Goal: Transaction & Acquisition: Download file/media

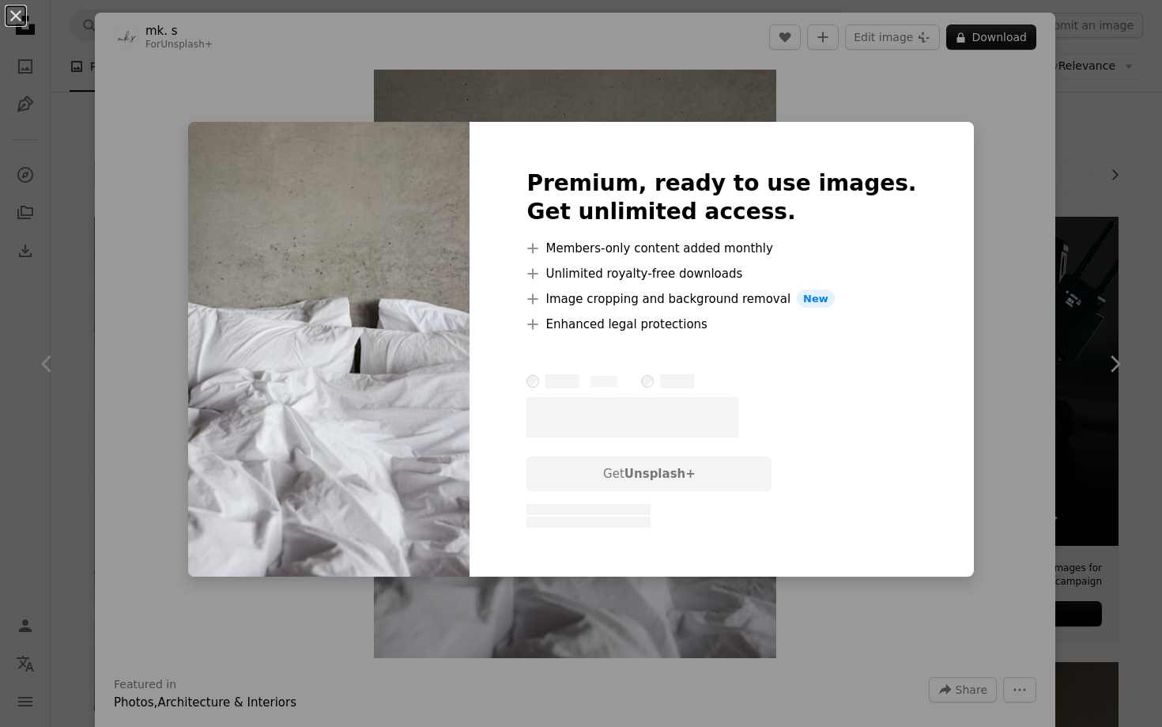
scroll to position [755, 0]
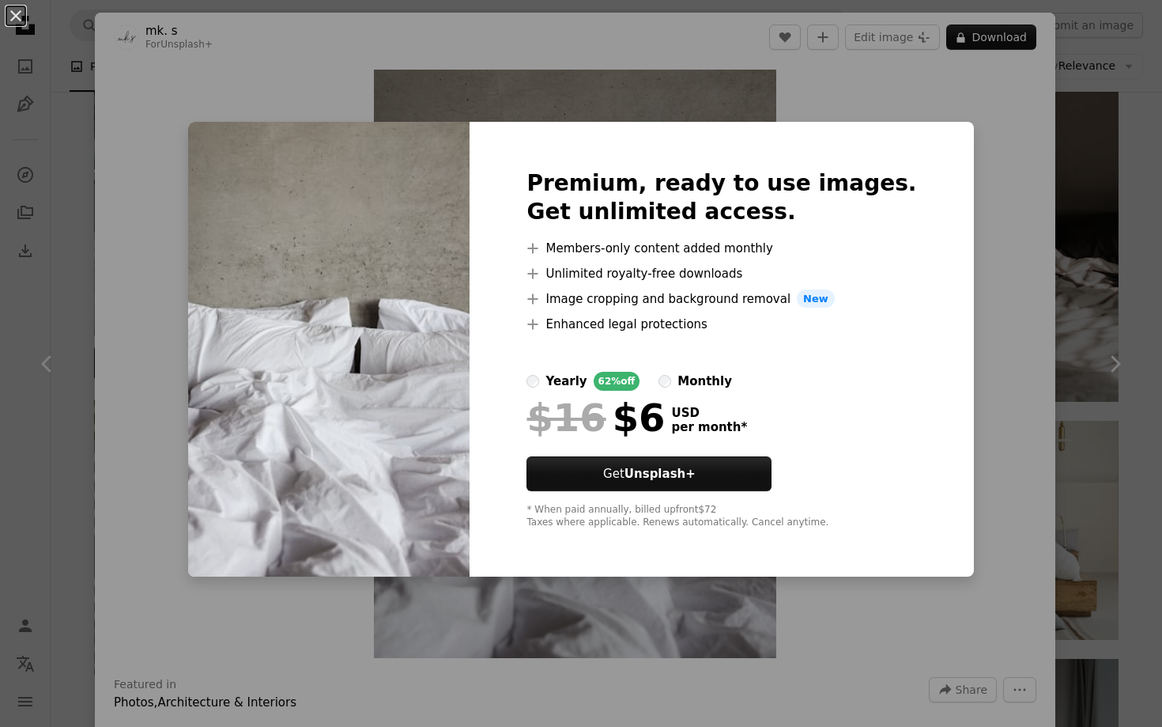
click at [1113, 222] on div "An X shape Premium, ready to use images. Get unlimited access. A plus sign Memb…" at bounding box center [581, 363] width 1162 height 727
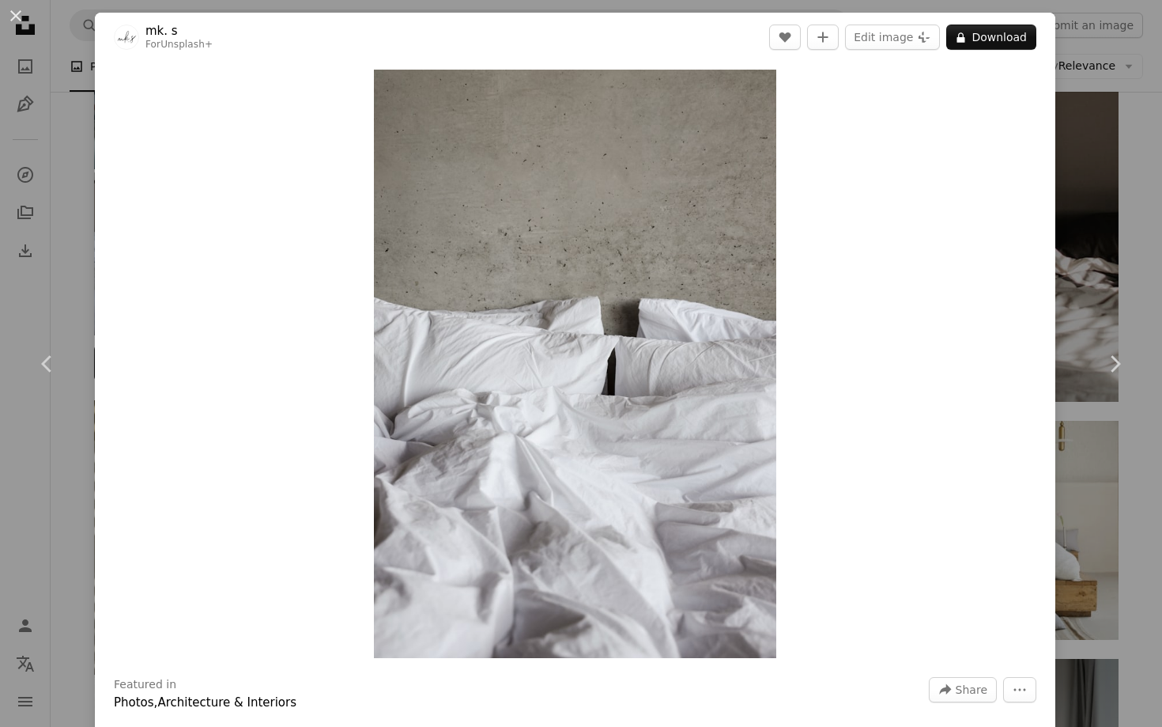
click at [1113, 220] on div "An X shape Chevron left Chevron right mk. s For Unsplash+ A heart A plus sign E…" at bounding box center [581, 363] width 1162 height 727
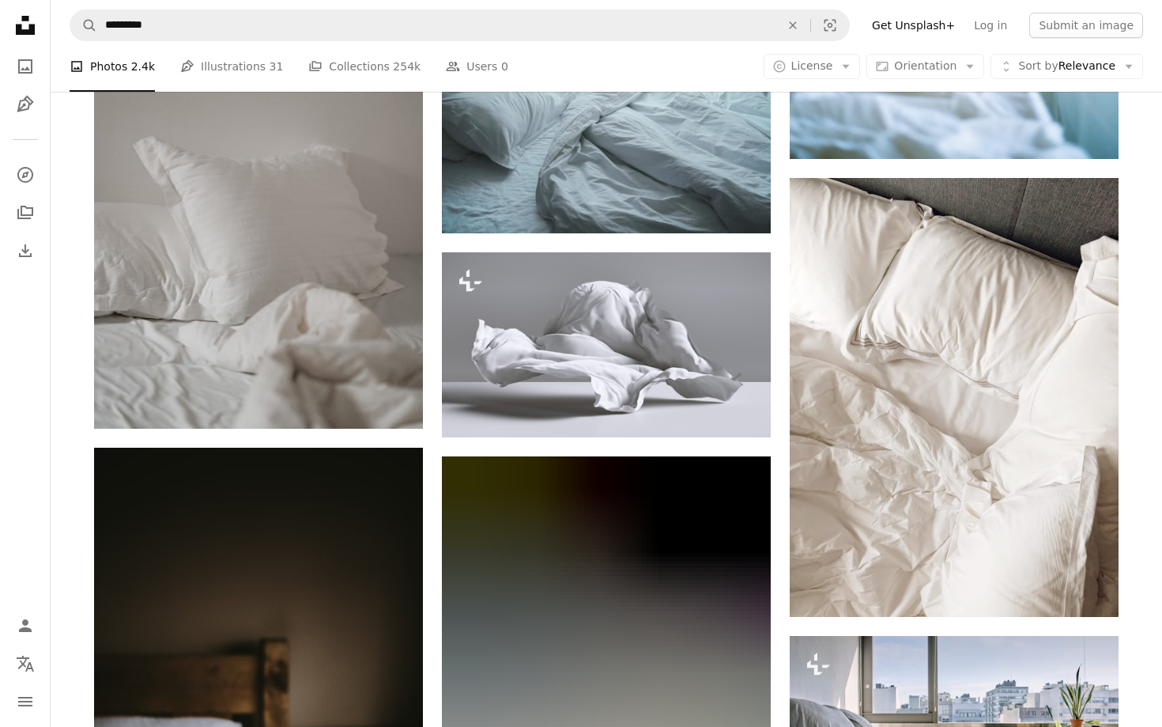
scroll to position [12270, 0]
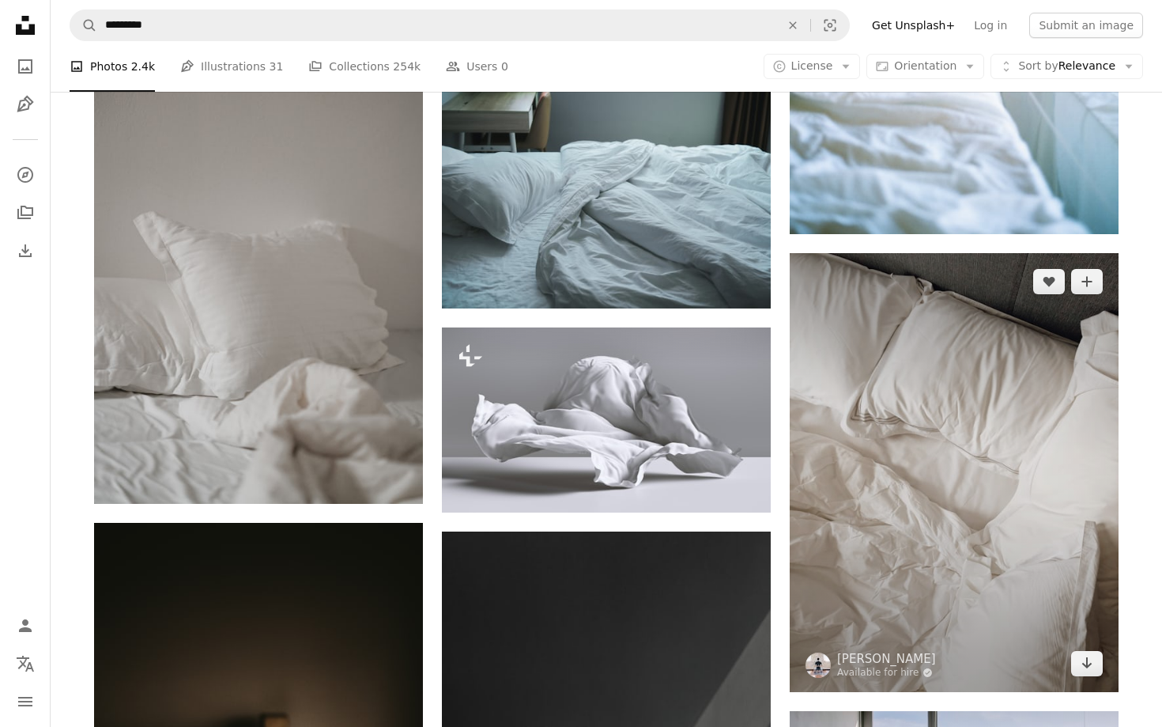
click at [998, 450] on img at bounding box center [954, 472] width 329 height 439
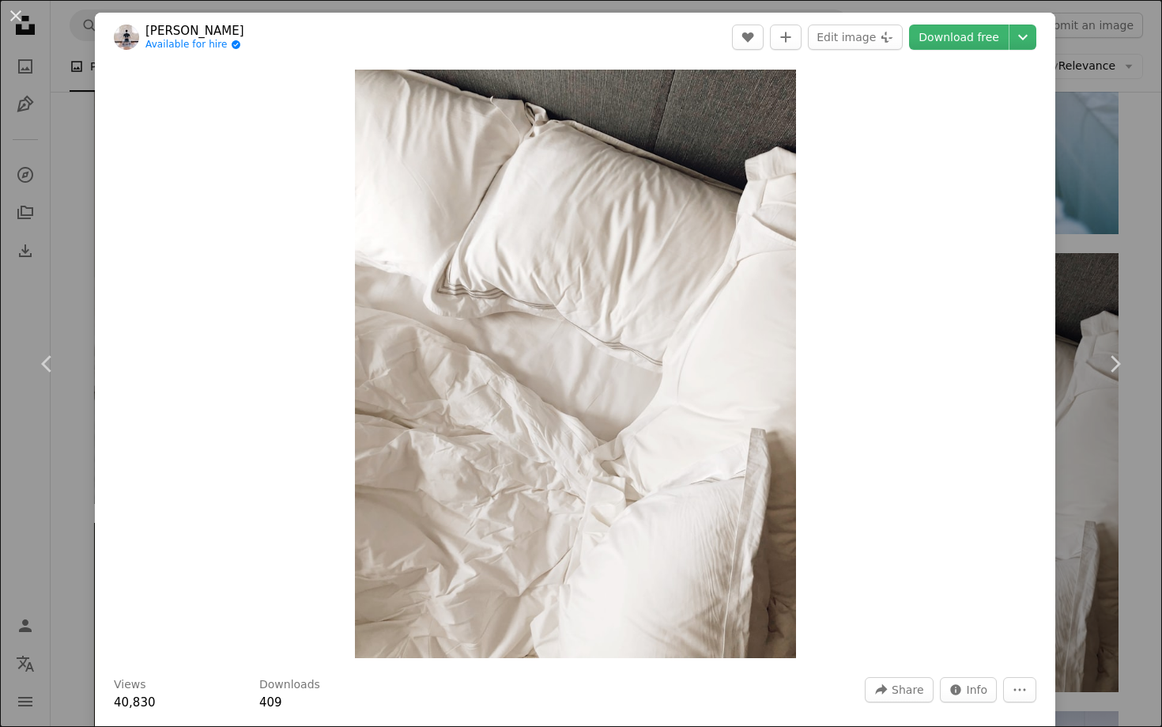
click at [1160, 213] on div "An X shape Chevron left Chevron right [PERSON_NAME] Available for hire A checkm…" at bounding box center [581, 363] width 1162 height 727
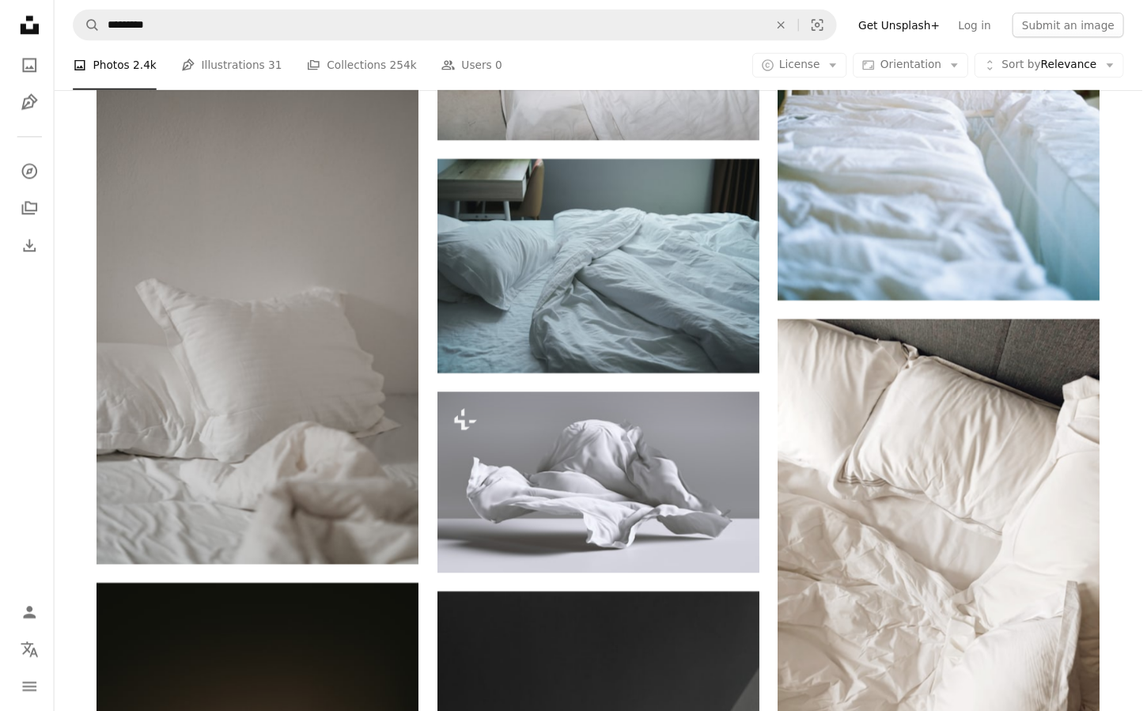
scroll to position [12445, 0]
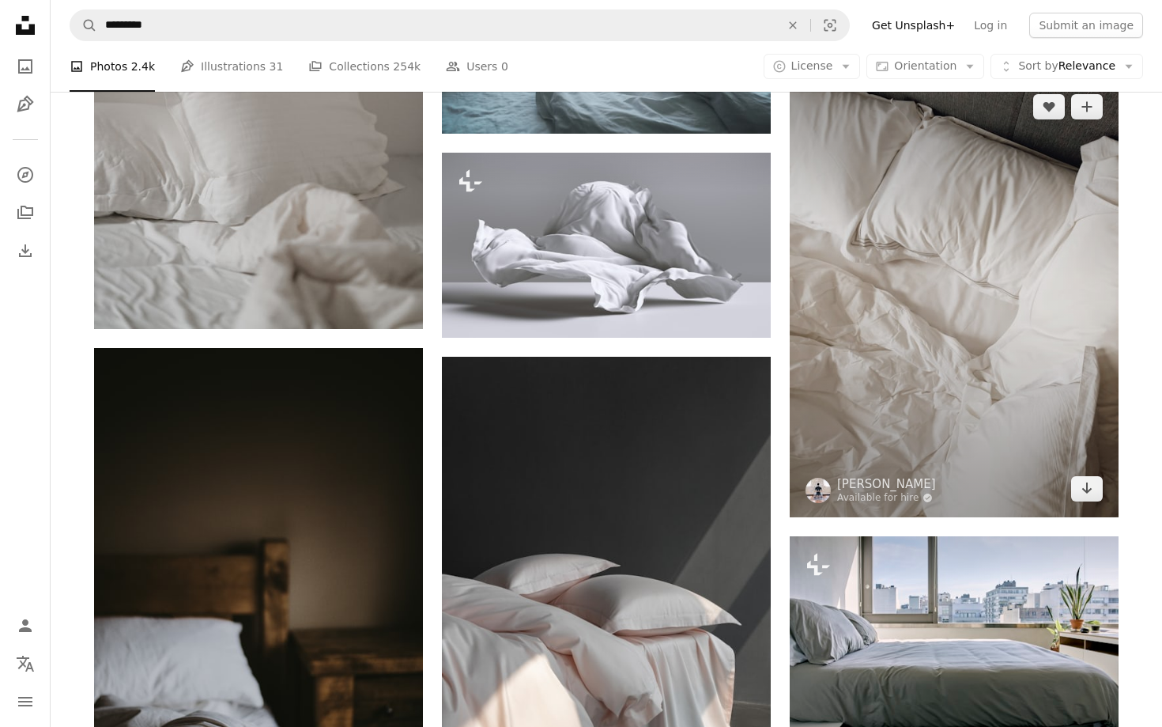
click at [917, 372] on img at bounding box center [954, 297] width 329 height 439
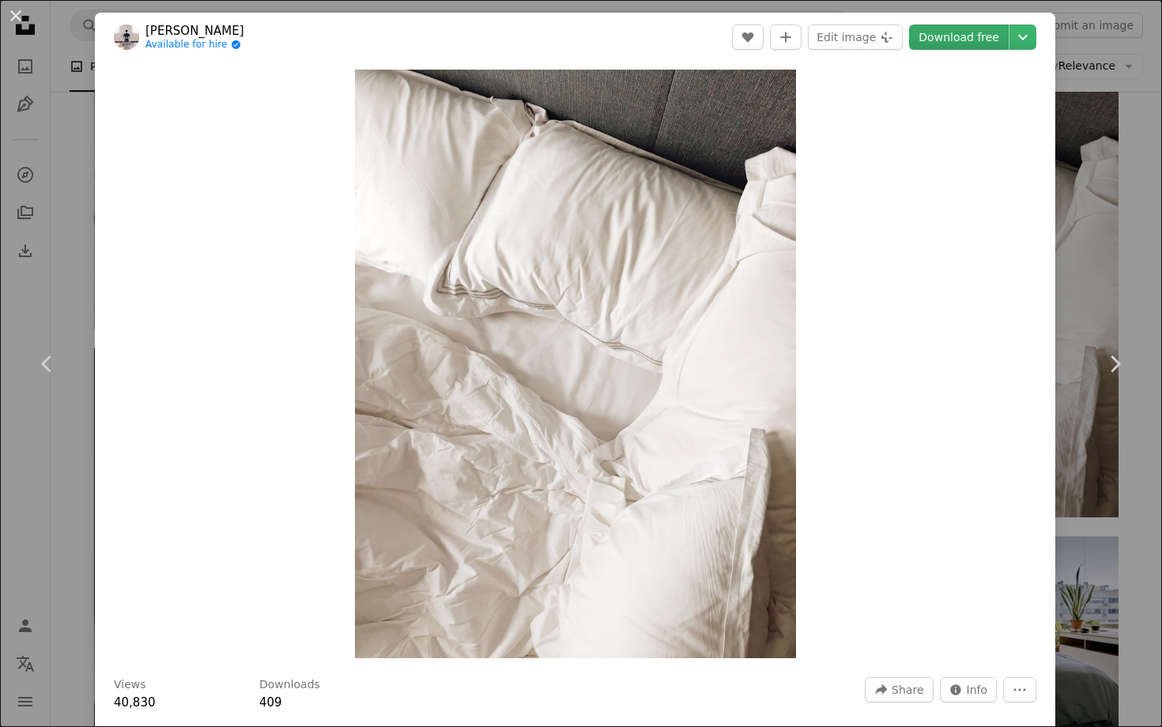
click at [957, 43] on link "Download free" at bounding box center [959, 37] width 100 height 25
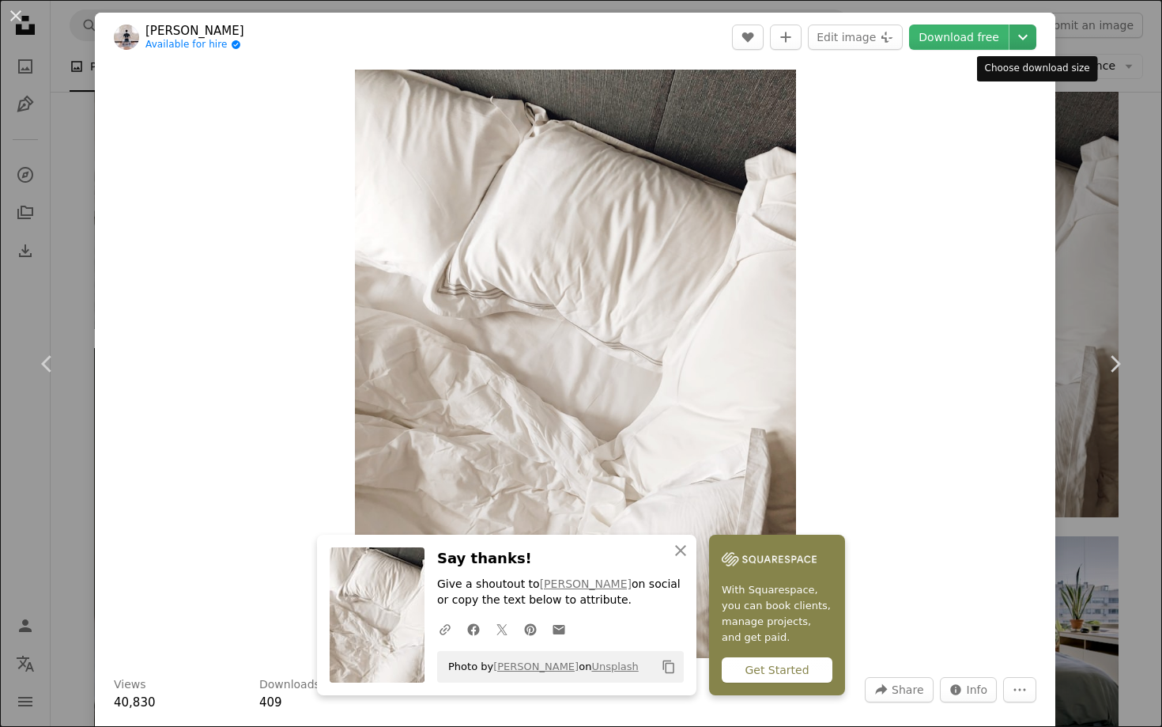
click at [1036, 36] on icon "Chevron down" at bounding box center [1023, 37] width 25 height 19
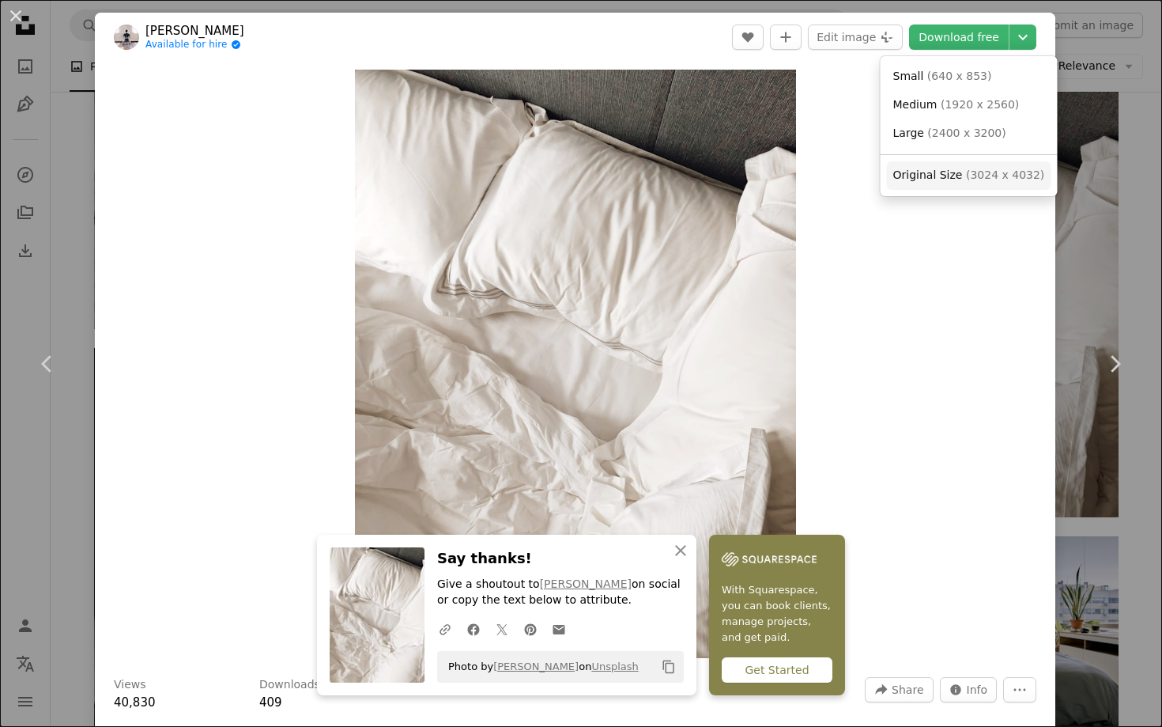
click at [1006, 172] on span "( 3024 x 4032 )" at bounding box center [1005, 174] width 78 height 13
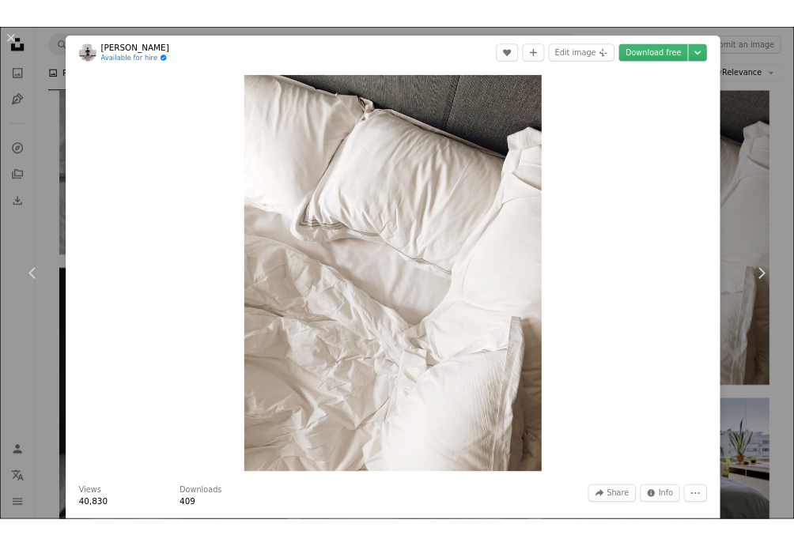
scroll to position [8852, 0]
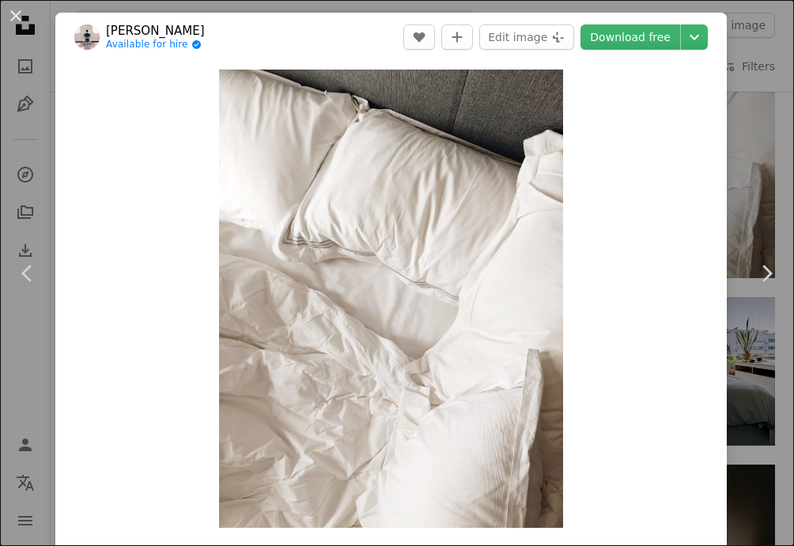
click at [265, 9] on div "An X shape Chevron left Chevron right [PERSON_NAME] Available for hire A checkm…" at bounding box center [397, 273] width 794 height 546
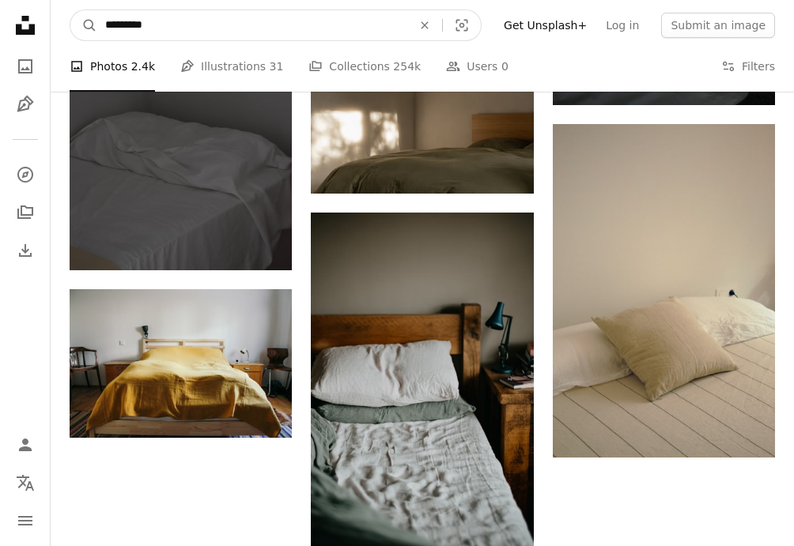
click at [283, 30] on input "*********" at bounding box center [252, 25] width 310 height 30
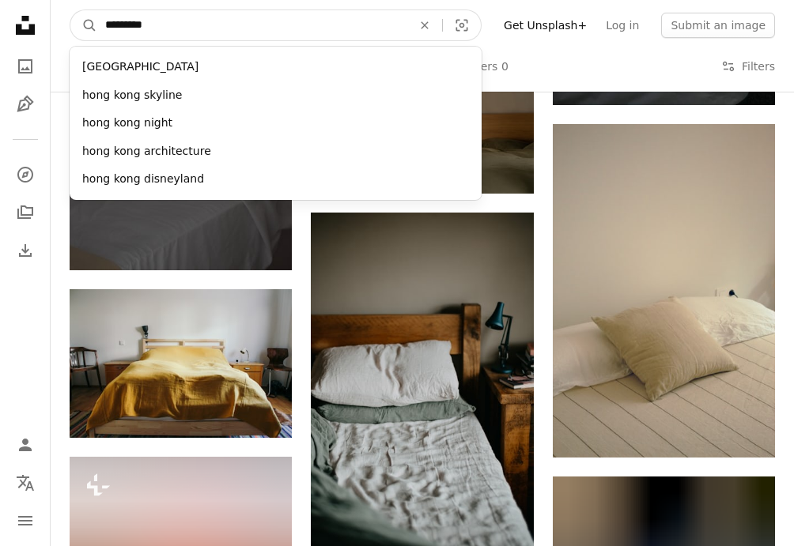
type input "*********"
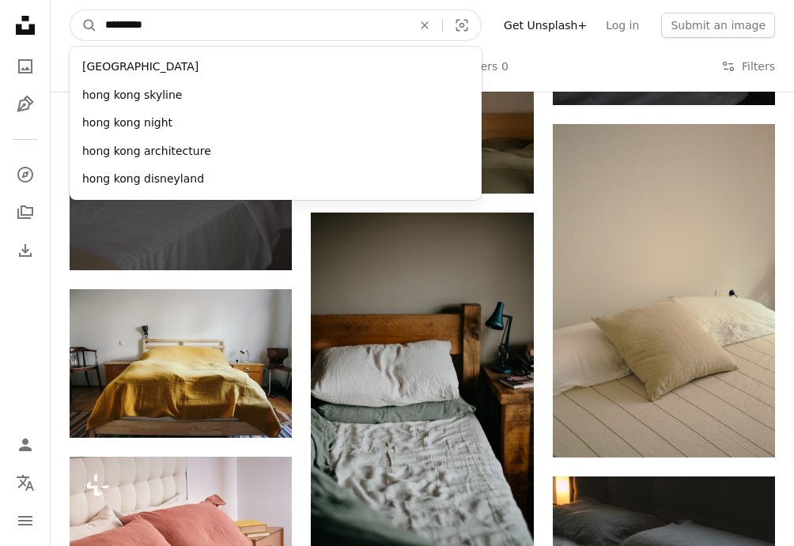
click at [70, 10] on button "A magnifying glass" at bounding box center [83, 25] width 27 height 30
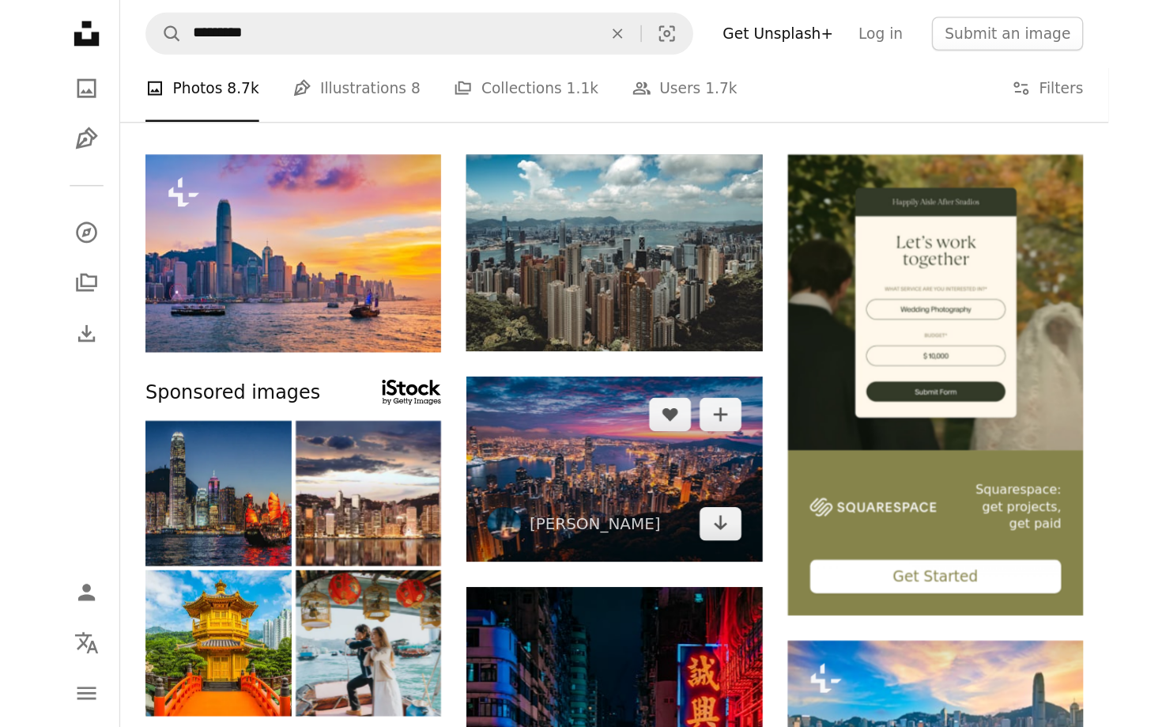
scroll to position [106, 0]
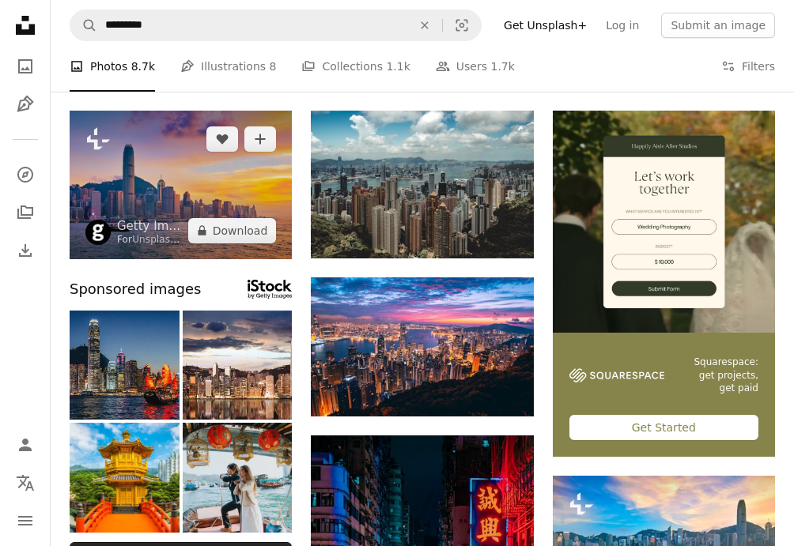
click at [238, 202] on img at bounding box center [181, 185] width 222 height 149
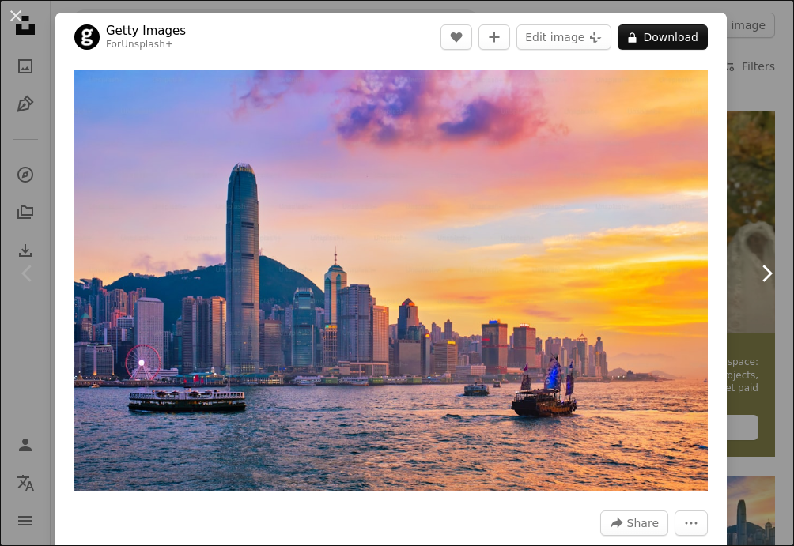
click at [761, 201] on link "Chevron right" at bounding box center [766, 274] width 55 height 152
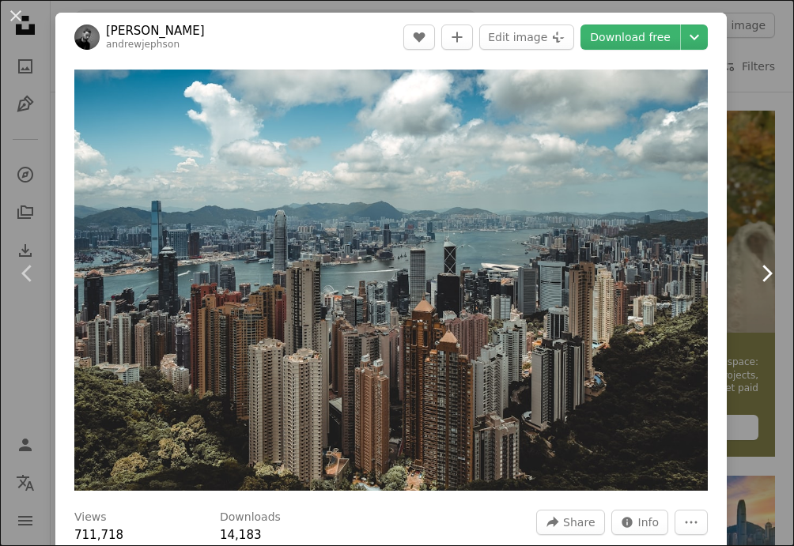
click at [771, 278] on icon "Chevron right" at bounding box center [766, 273] width 25 height 25
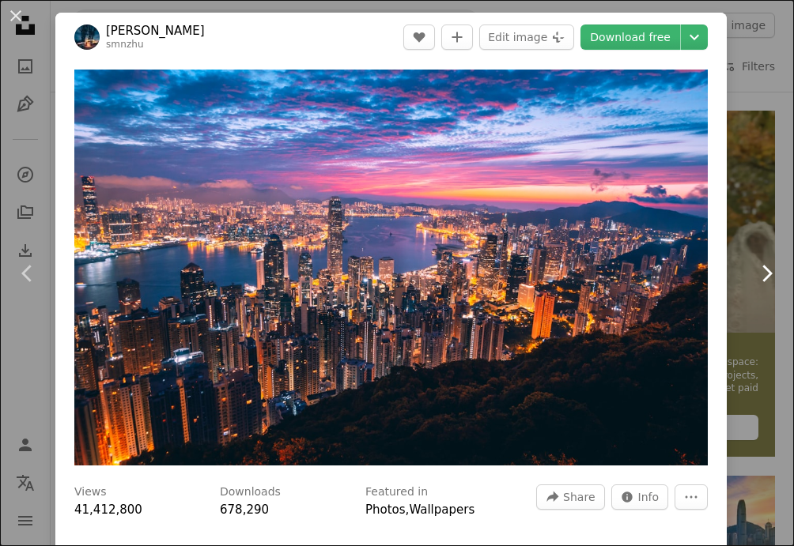
click at [775, 278] on icon "Chevron right" at bounding box center [766, 273] width 25 height 25
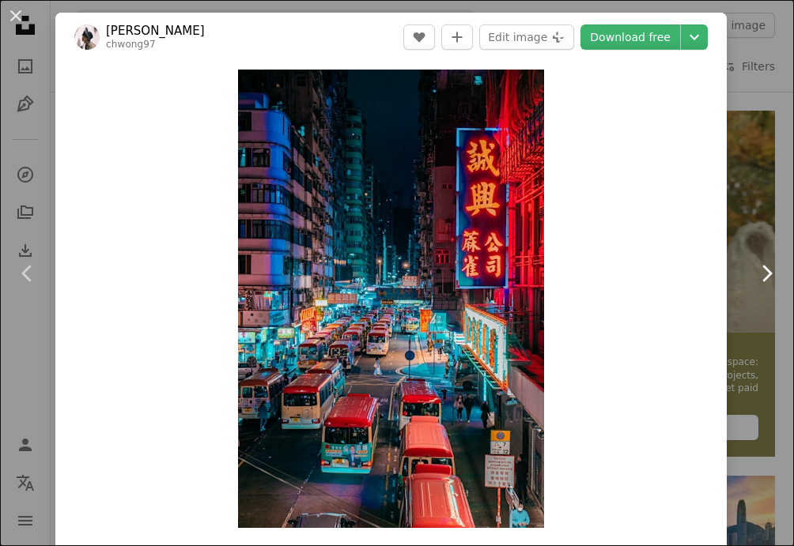
click at [775, 278] on icon "Chevron right" at bounding box center [766, 273] width 25 height 25
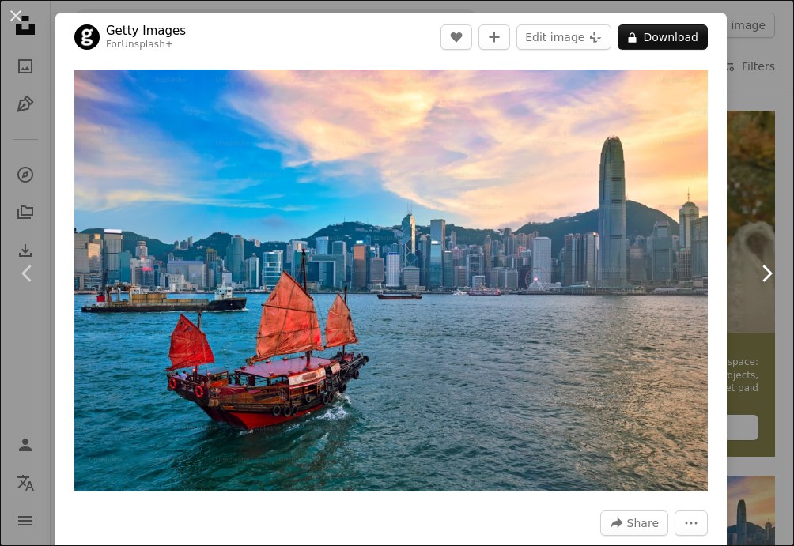
click at [775, 278] on icon "Chevron right" at bounding box center [766, 273] width 25 height 25
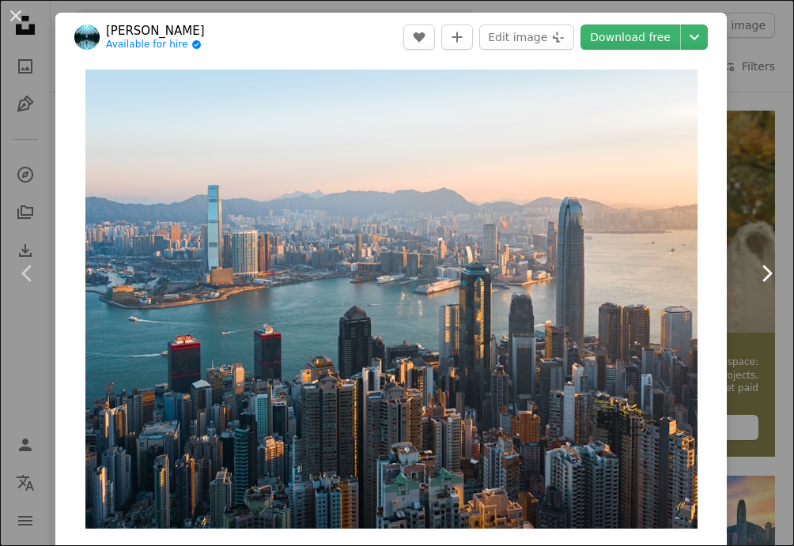
click at [775, 278] on icon "Chevron right" at bounding box center [766, 273] width 25 height 25
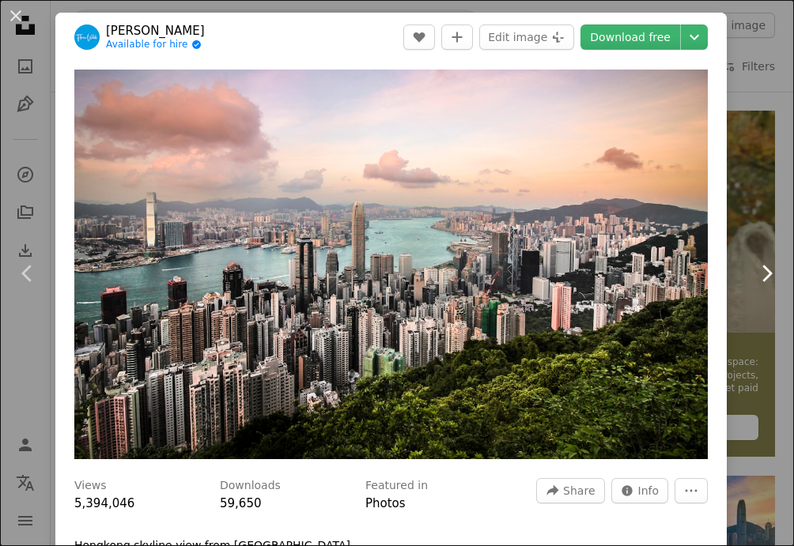
click at [775, 278] on icon "Chevron right" at bounding box center [766, 273] width 25 height 25
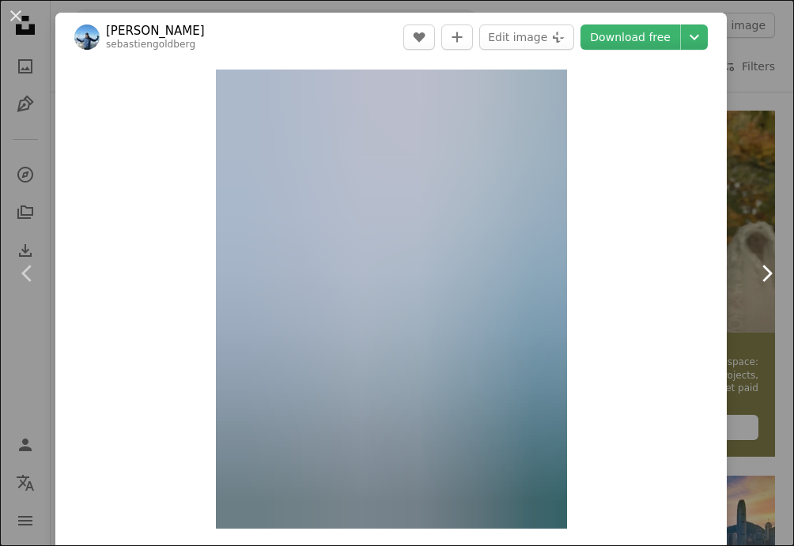
click at [775, 278] on icon "Chevron right" at bounding box center [766, 273] width 25 height 25
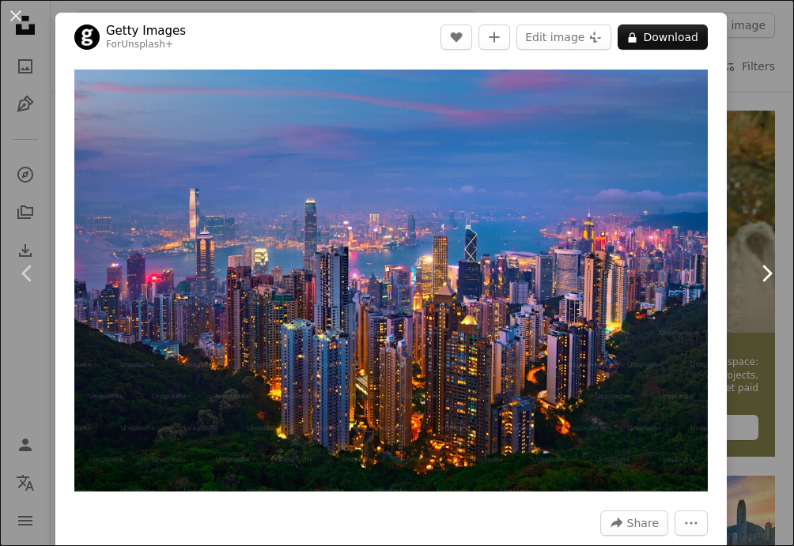
click at [775, 278] on icon "Chevron right" at bounding box center [766, 273] width 25 height 25
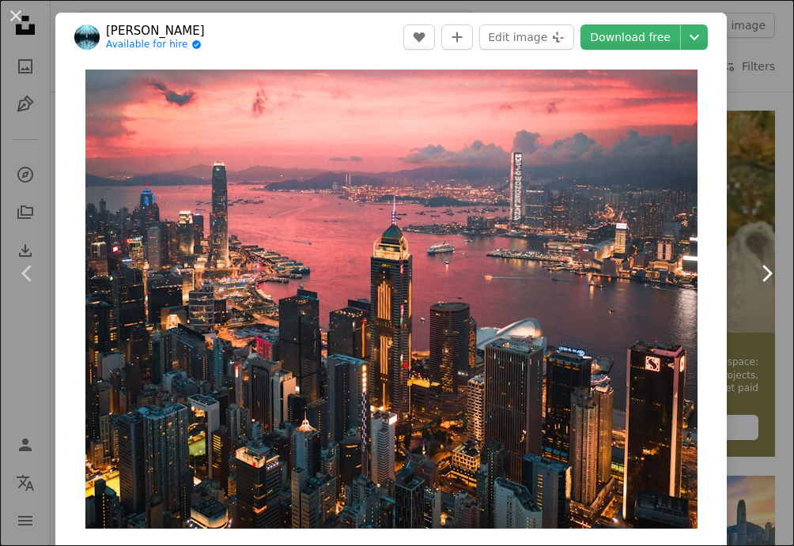
click at [775, 278] on icon "Chevron right" at bounding box center [766, 273] width 25 height 25
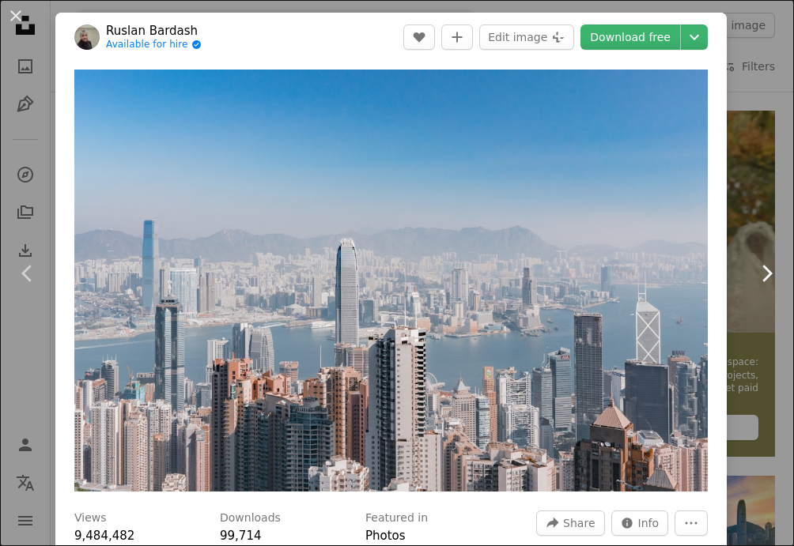
click at [775, 278] on icon "Chevron right" at bounding box center [766, 273] width 25 height 25
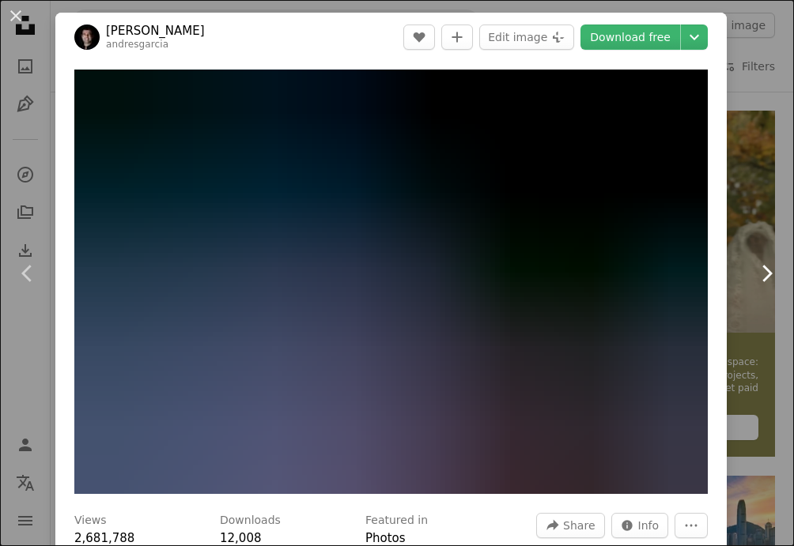
click at [775, 278] on icon "Chevron right" at bounding box center [766, 273] width 25 height 25
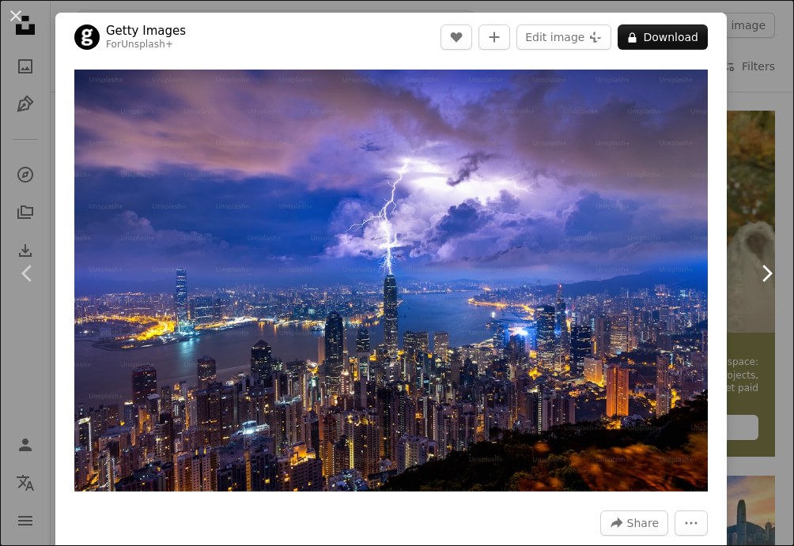
click at [775, 278] on icon "Chevron right" at bounding box center [766, 273] width 25 height 25
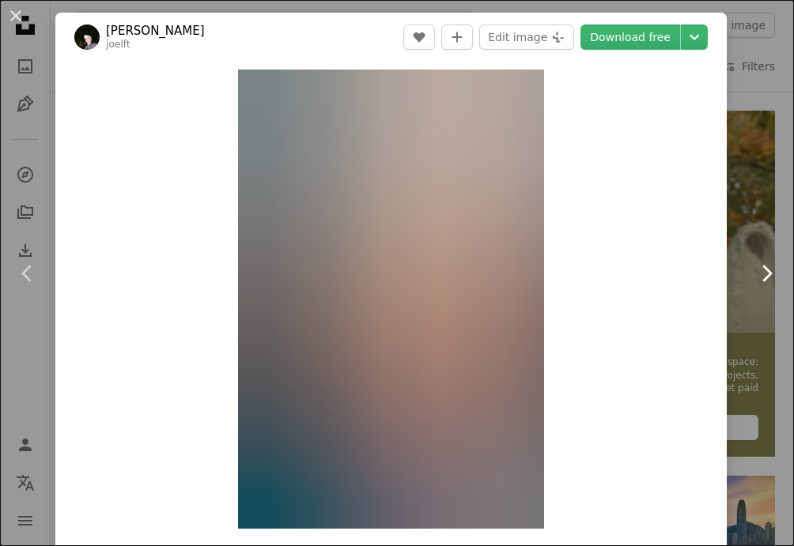
click at [775, 278] on icon "Chevron right" at bounding box center [766, 273] width 25 height 25
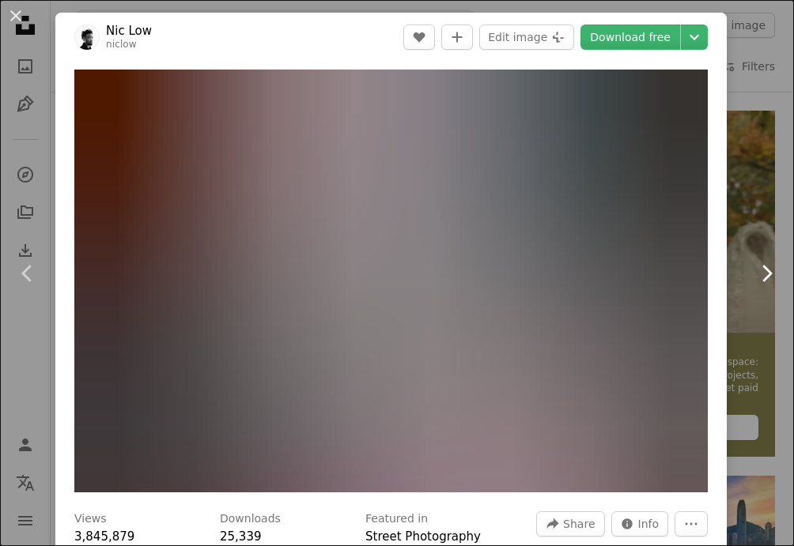
click at [775, 278] on icon "Chevron right" at bounding box center [766, 273] width 25 height 25
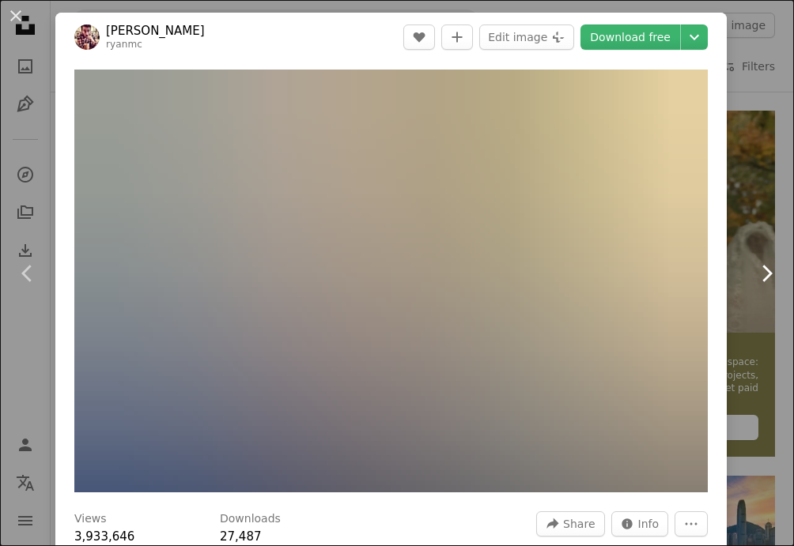
click at [775, 278] on icon "Chevron right" at bounding box center [766, 273] width 25 height 25
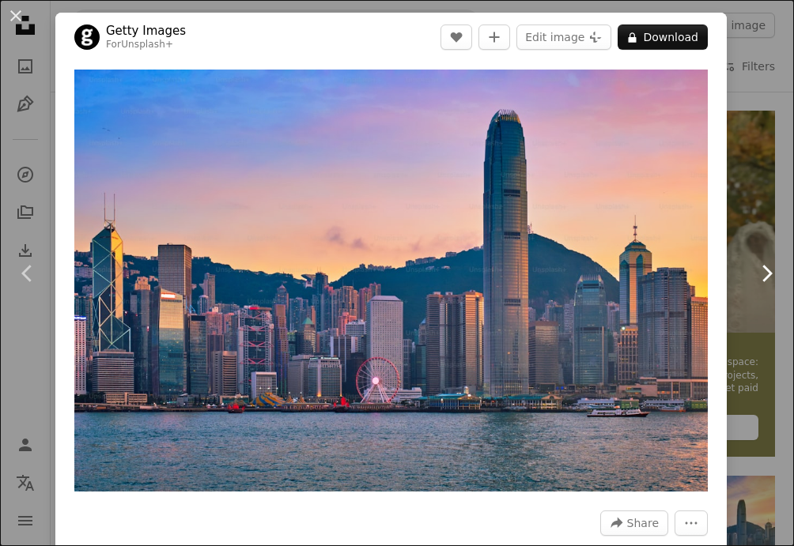
click at [775, 278] on icon "Chevron right" at bounding box center [766, 273] width 25 height 25
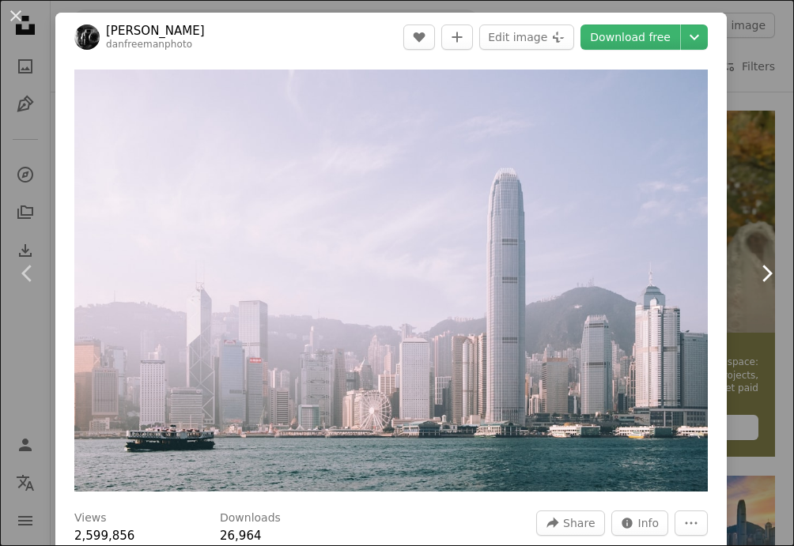
click at [775, 278] on icon "Chevron right" at bounding box center [766, 273] width 25 height 25
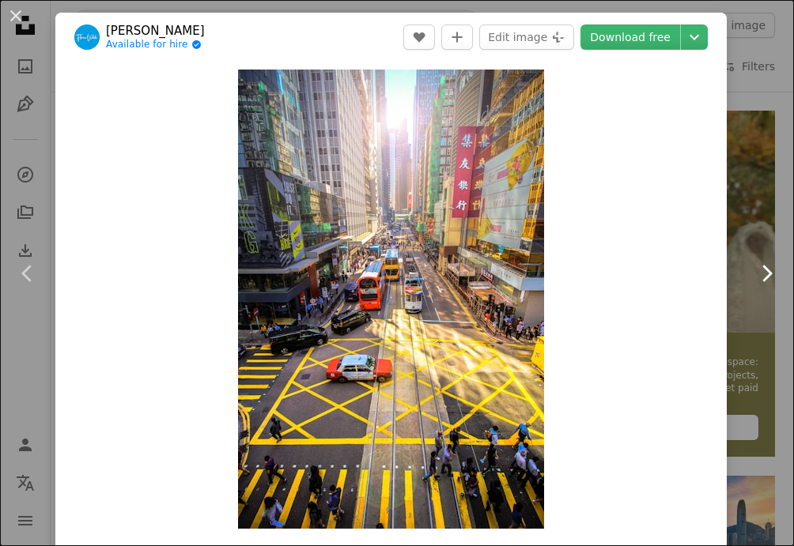
click at [775, 278] on icon "Chevron right" at bounding box center [766, 273] width 25 height 25
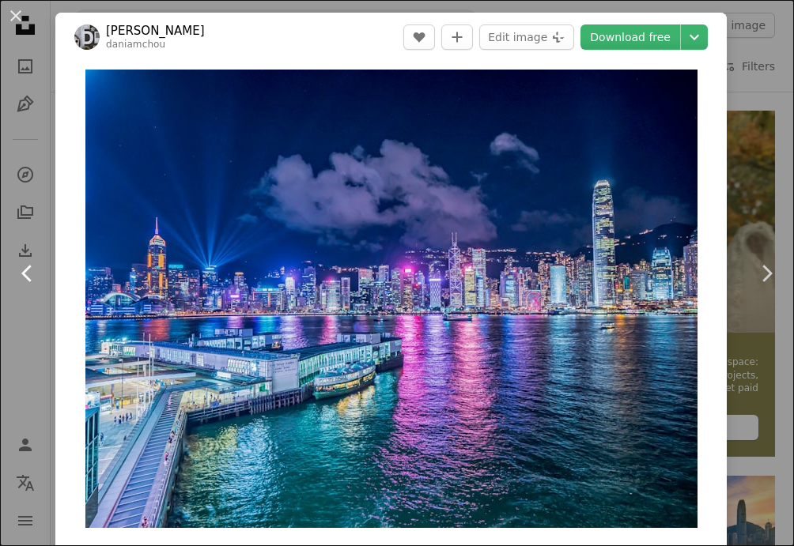
click at [17, 277] on icon "Chevron left" at bounding box center [27, 273] width 25 height 25
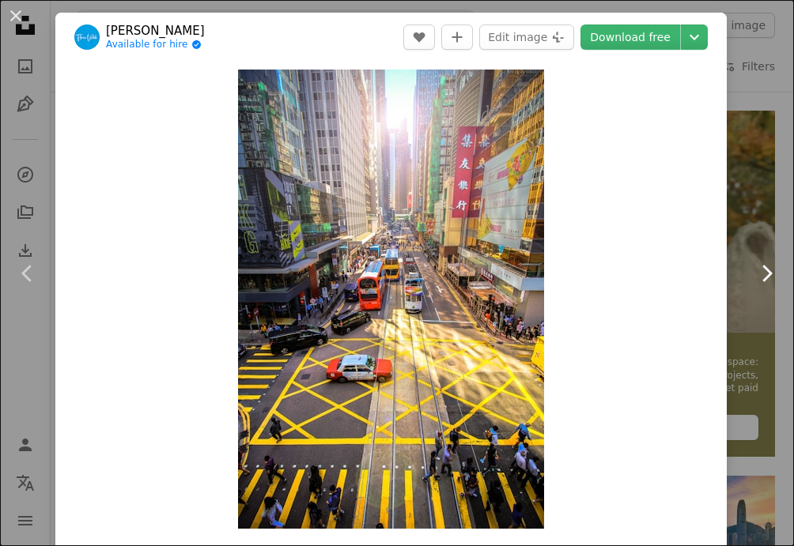
click at [762, 269] on icon "Chevron right" at bounding box center [766, 273] width 25 height 25
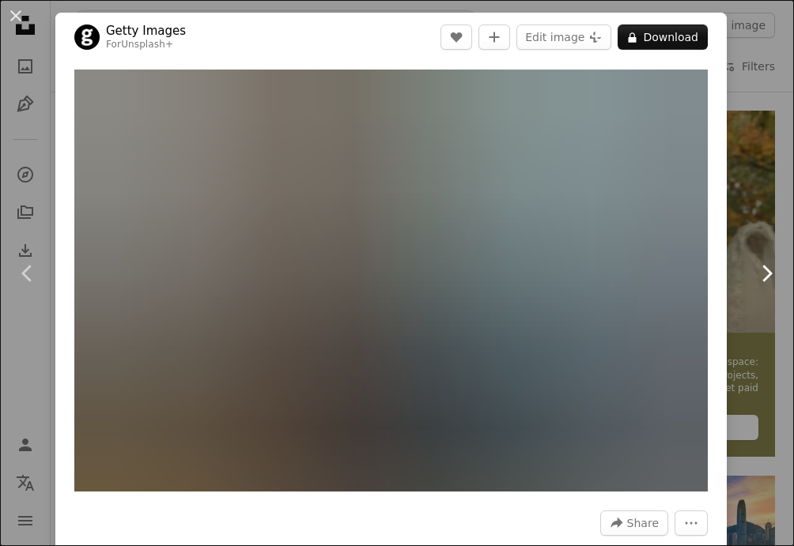
click at [762, 269] on icon "Chevron right" at bounding box center [766, 273] width 25 height 25
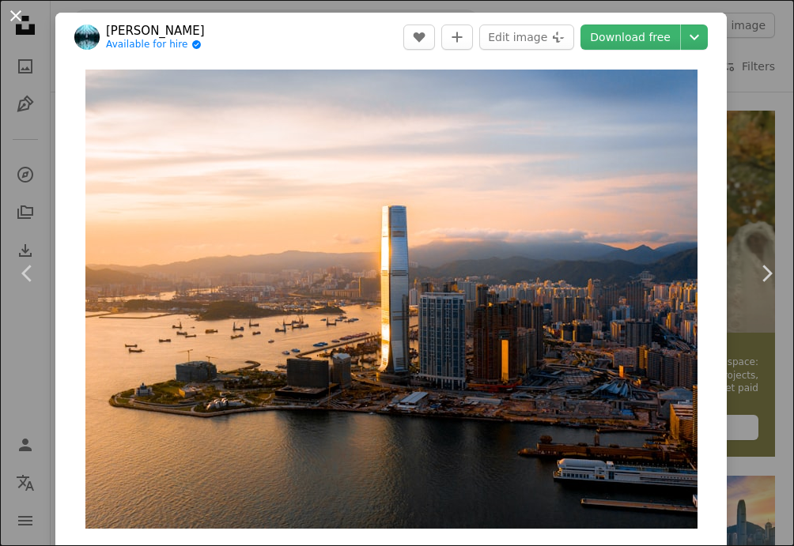
click at [21, 20] on button "An X shape" at bounding box center [15, 15] width 19 height 19
